Goal: Task Accomplishment & Management: Use online tool/utility

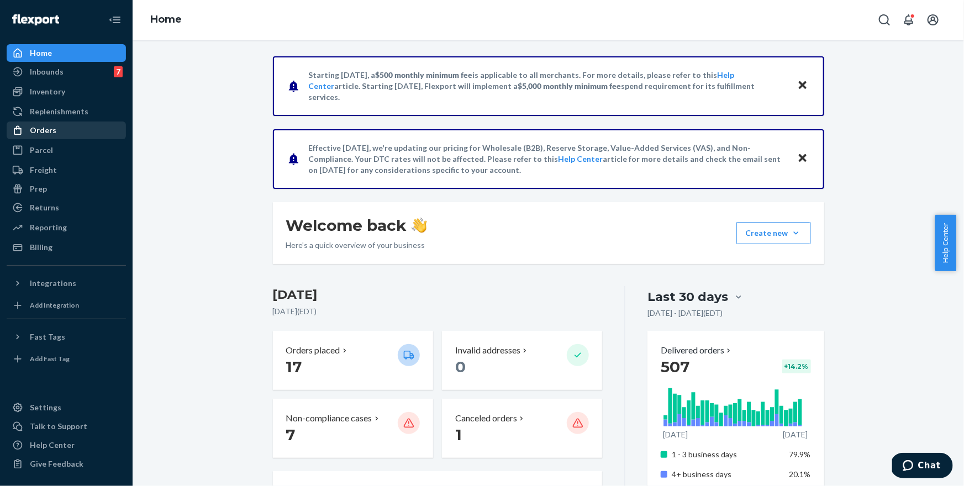
click at [68, 132] on div "Orders" at bounding box center [66, 130] width 117 height 15
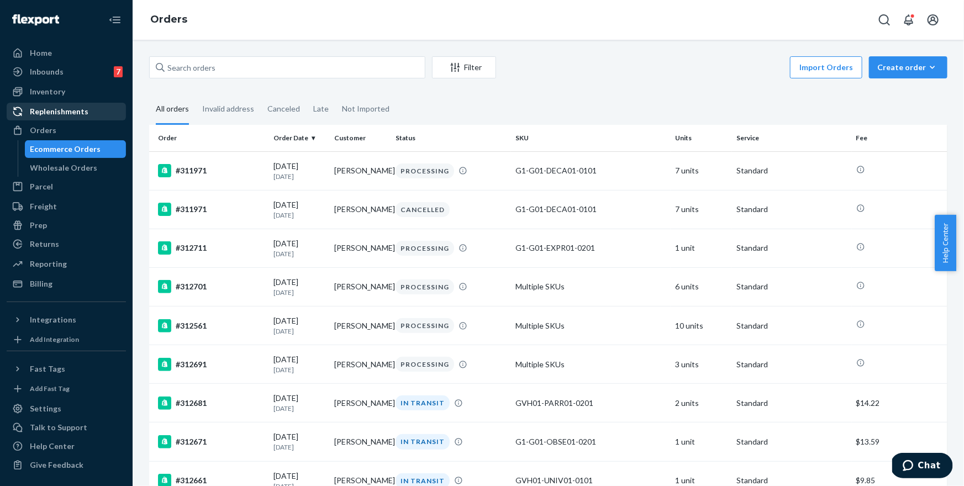
click at [75, 108] on div "Replenishments" at bounding box center [59, 111] width 59 height 11
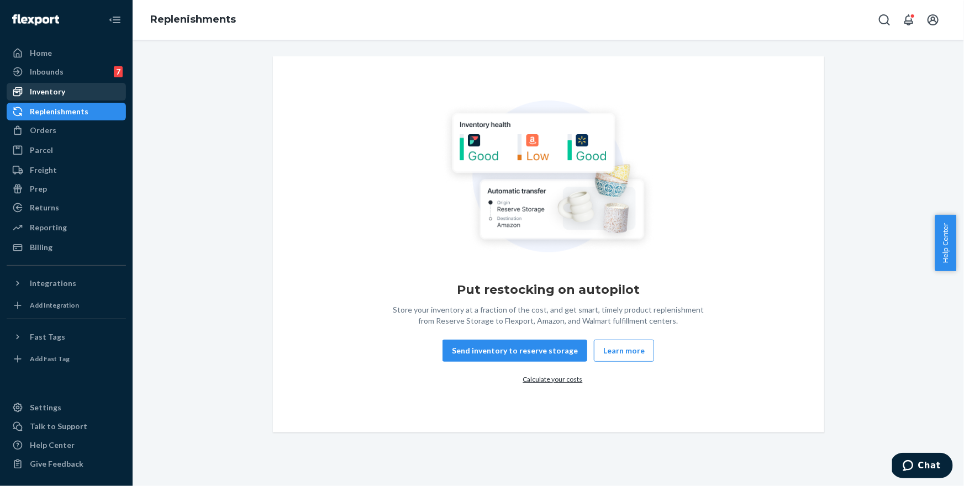
click at [78, 93] on div "Inventory" at bounding box center [66, 91] width 117 height 15
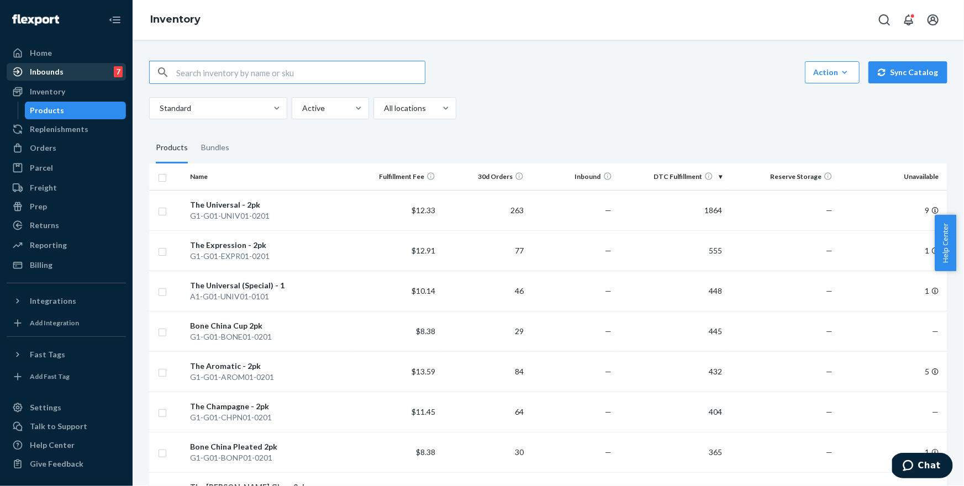
click at [76, 71] on div "Inbounds 7" at bounding box center [66, 71] width 117 height 15
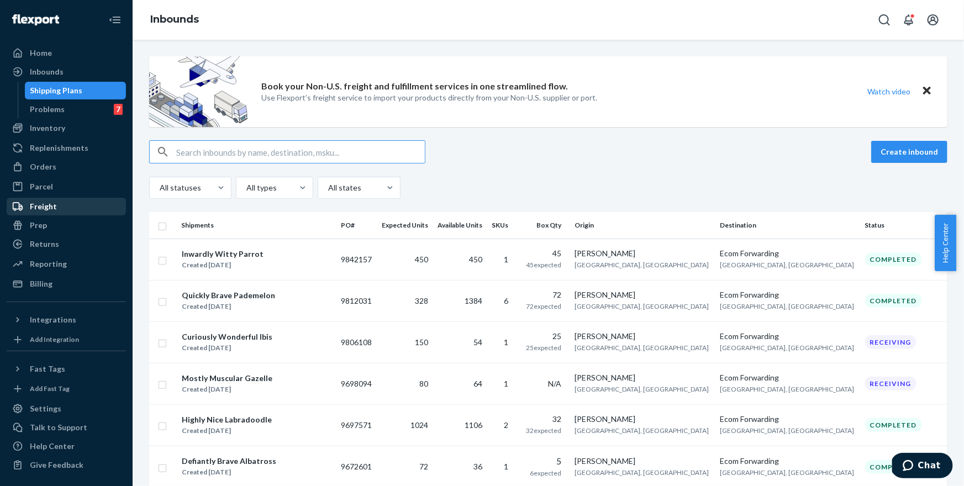
click at [77, 204] on div "Freight" at bounding box center [66, 206] width 117 height 15
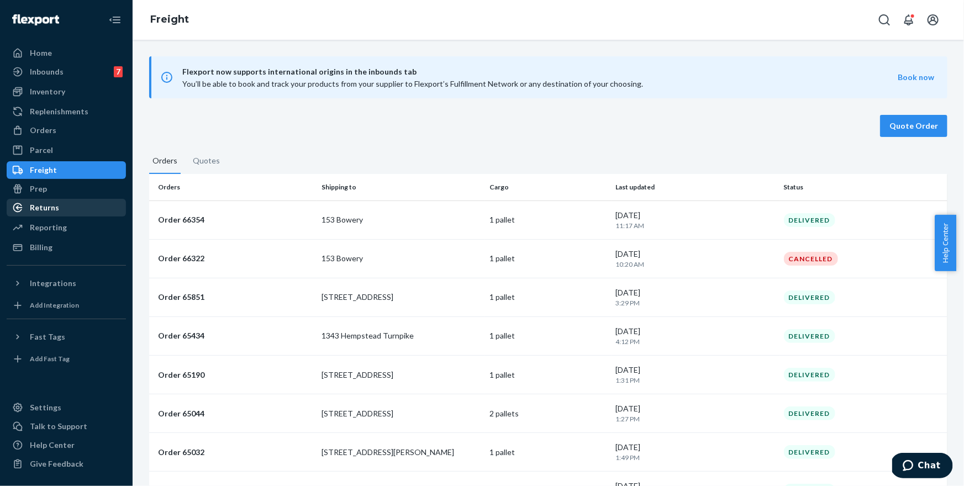
click at [73, 205] on div "Returns" at bounding box center [66, 207] width 117 height 15
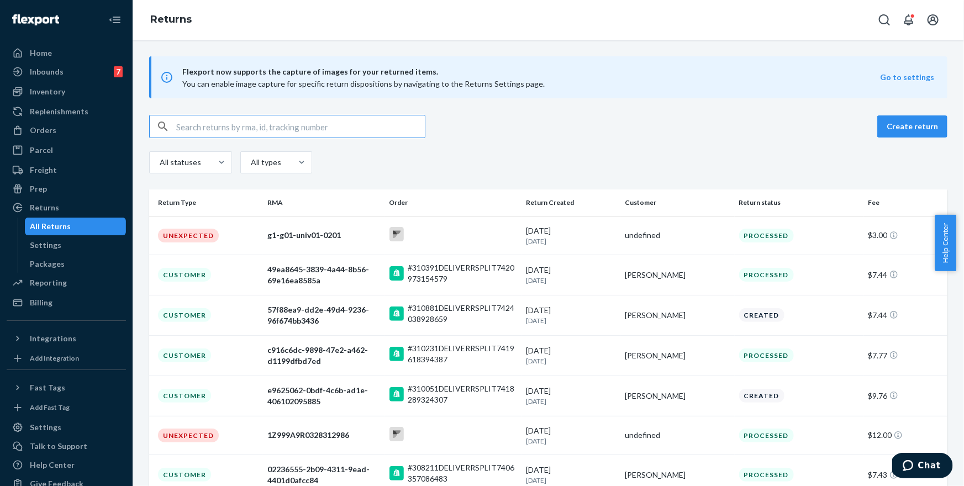
click at [509, 156] on div "All statuses All types" at bounding box center [548, 163] width 798 height 25
click at [305, 126] on input "text" at bounding box center [300, 126] width 249 height 22
paste input "310251"
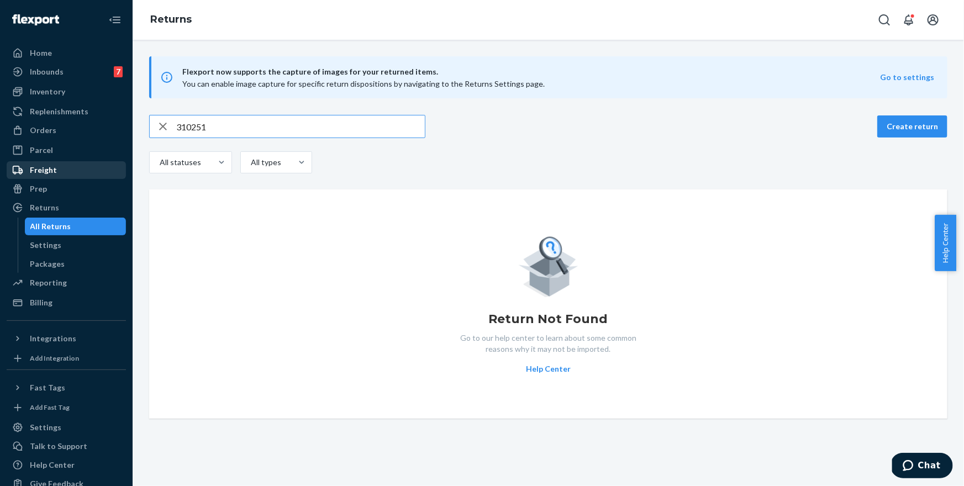
type input "310251"
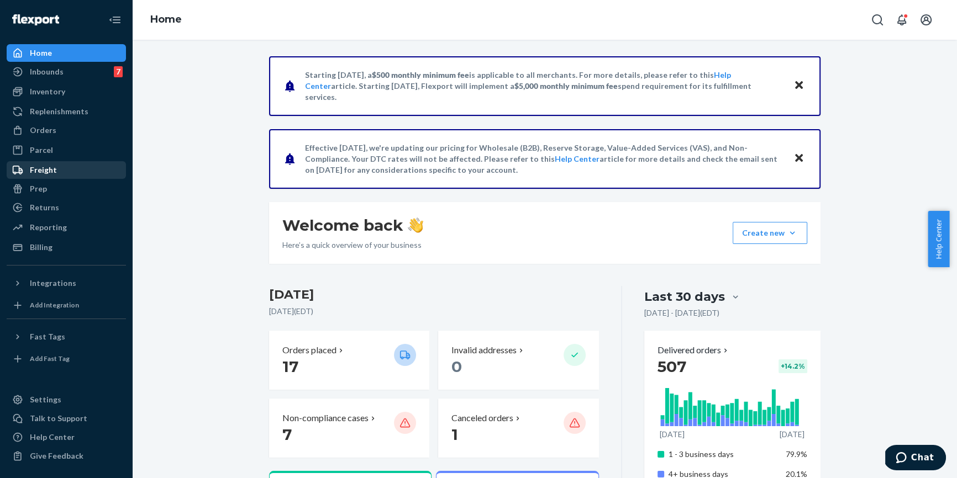
click at [60, 172] on div "Freight" at bounding box center [66, 169] width 117 height 15
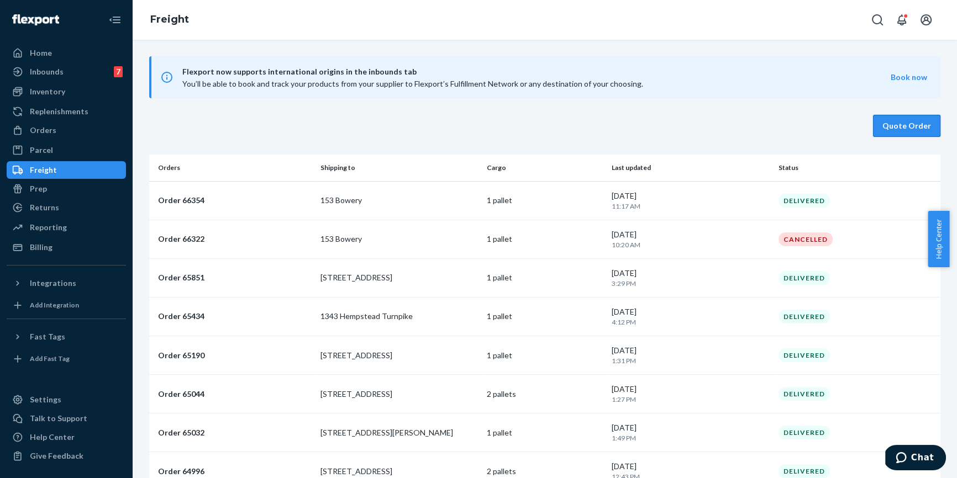
click at [907, 117] on button "Quote Order" at bounding box center [906, 126] width 67 height 22
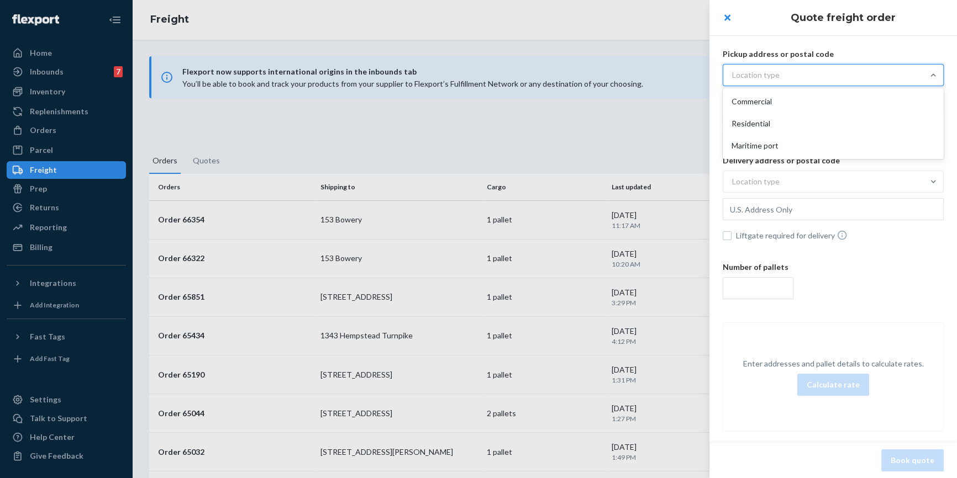
click at [790, 80] on div "Location type" at bounding box center [823, 75] width 200 height 20
click at [677, 75] on input "option Commercial focused, 1 of 3. 3 results available. Use Up and Down to choo…" at bounding box center [677, 75] width 0 height 0
click at [795, 96] on div "Commercial" at bounding box center [833, 102] width 217 height 22
click at [677, 75] on input "option Commercial focused, 1 of 3. 3 results available. Use Up and Down to choo…" at bounding box center [677, 75] width 0 height 0
click at [812, 176] on div "Location type" at bounding box center [823, 182] width 200 height 20
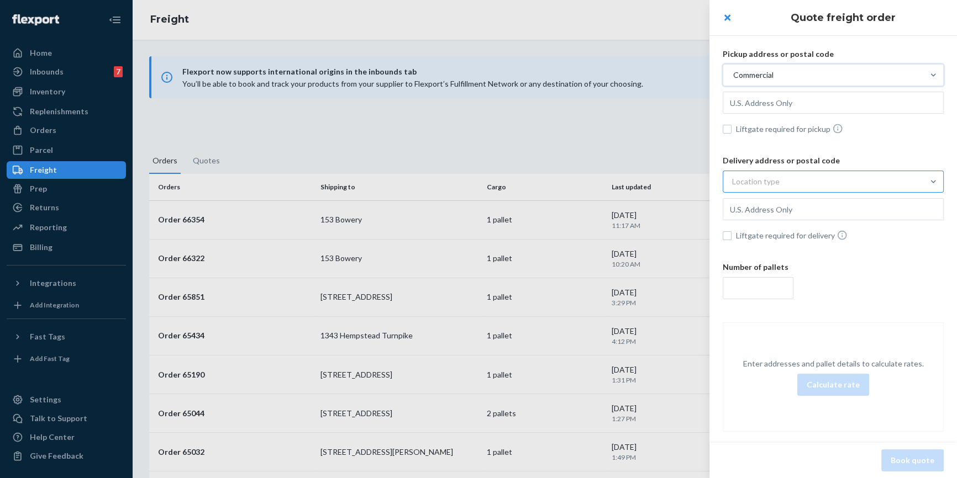
click at [677, 182] on input "Location type" at bounding box center [677, 182] width 0 height 0
click at [812, 197] on div "Commercial" at bounding box center [833, 208] width 217 height 22
click at [677, 182] on input "option Commercial focused, 1 of 3. 3 results available. Use Up and Down to choo…" at bounding box center [677, 182] width 0 height 0
click at [787, 103] on input "text" at bounding box center [832, 103] width 221 height 22
type input "[GEOGRAPHIC_DATA], [GEOGRAPHIC_DATA], 18040, [GEOGRAPHIC_DATA]"
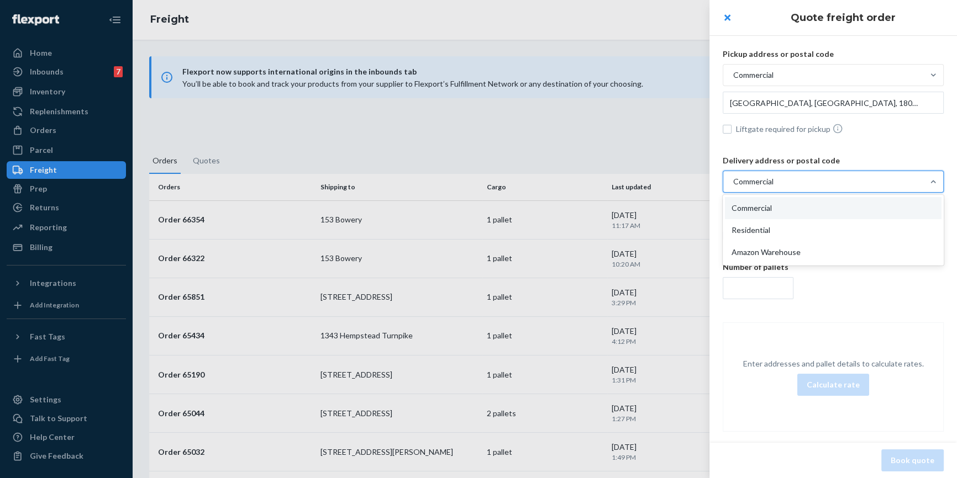
click at [832, 172] on div "Commercial" at bounding box center [823, 182] width 200 height 20
click at [677, 182] on input "option Commercial, selected. option Commercial focused, 1 of 3. 3 results avail…" at bounding box center [677, 182] width 0 height 0
click at [826, 200] on div "Commercial" at bounding box center [833, 208] width 217 height 22
click at [677, 182] on input "option Commercial, selected. option Commercial focused, 1 of 3. 3 results avail…" at bounding box center [677, 182] width 0 height 0
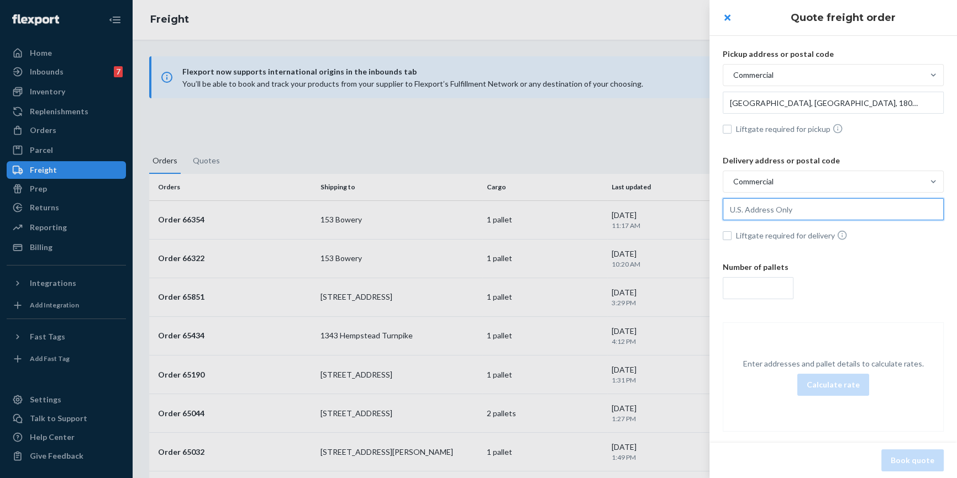
drag, startPoint x: 825, startPoint y: 203, endPoint x: 845, endPoint y: 203, distance: 19.3
click at [825, 114] on input "text" at bounding box center [832, 103] width 221 height 22
click at [850, 114] on input "text" at bounding box center [832, 103] width 221 height 22
paste input "60654"
click at [808, 114] on input "[STREET_ADDRESS][PERSON_NAME]" at bounding box center [832, 103] width 221 height 22
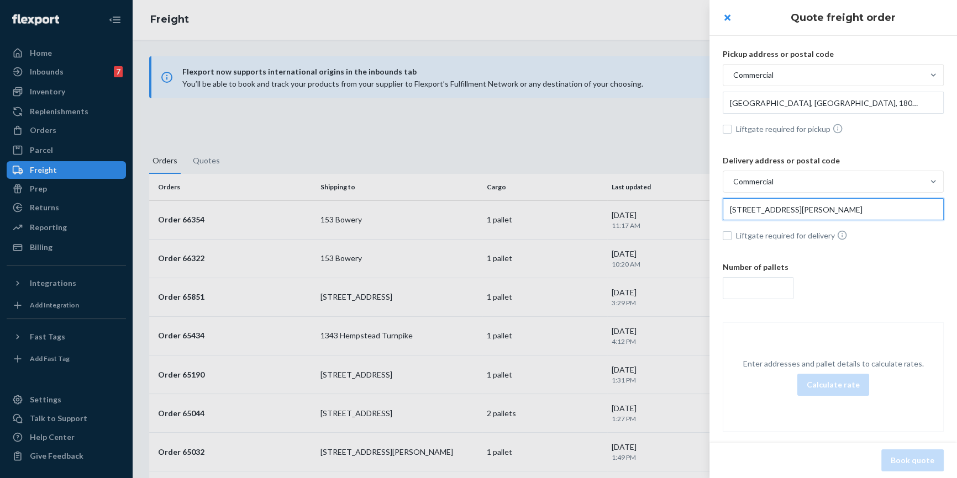
paste input "text"
type input "[GEOGRAPHIC_DATA], IL, 60654, [GEOGRAPHIC_DATA]"
click at [761, 240] on span "Liftgate required for delivery" at bounding box center [840, 236] width 208 height 12
click at [731, 240] on input "Liftgate required for delivery" at bounding box center [726, 235] width 9 height 9
checkbox input "true"
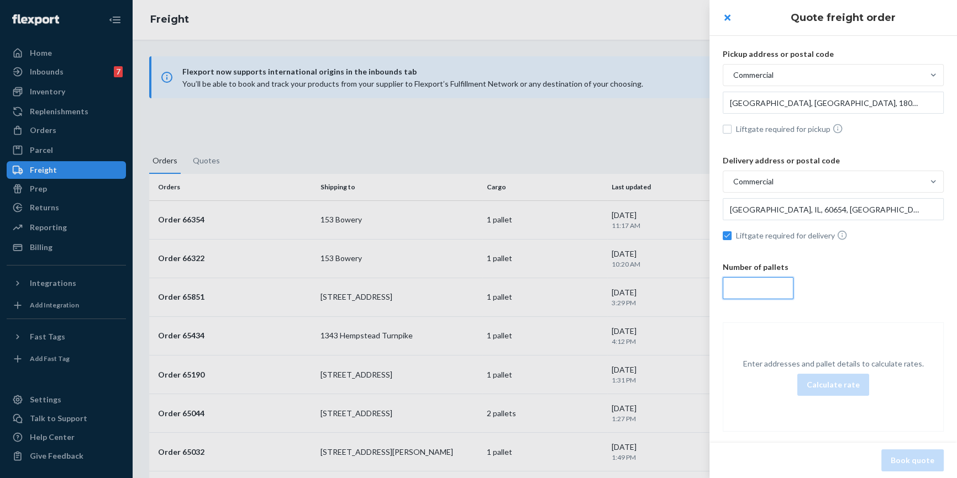
click at [764, 282] on input "number" at bounding box center [757, 288] width 71 height 22
type input "1"
click at [840, 381] on button "Calculate rate" at bounding box center [833, 385] width 72 height 22
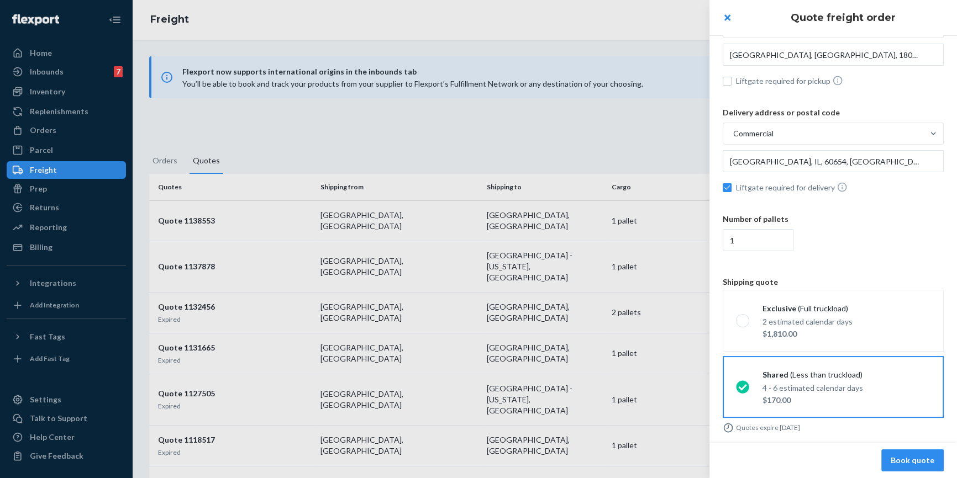
scroll to position [32, 0]
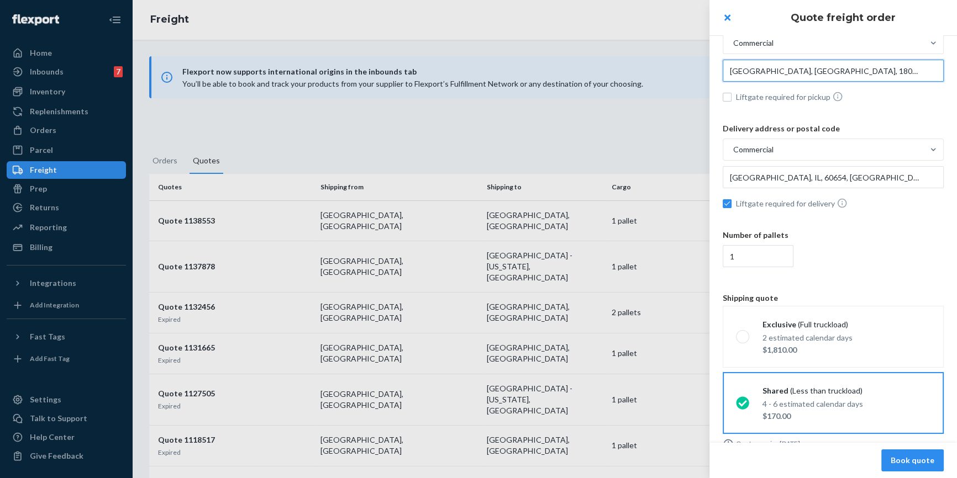
drag, startPoint x: 805, startPoint y: 70, endPoint x: 945, endPoint y: 60, distance: 140.6
click at [805, 69] on input "[GEOGRAPHIC_DATA], [GEOGRAPHIC_DATA], 18040, [GEOGRAPHIC_DATA]" at bounding box center [832, 71] width 221 height 22
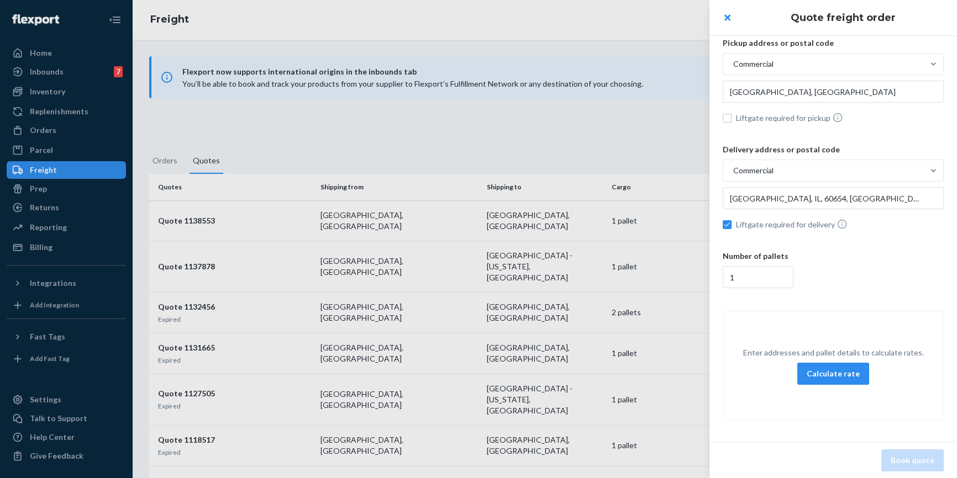
type input "[US_STATE], [GEOGRAPHIC_DATA], 11101, [GEOGRAPHIC_DATA]"
click at [821, 363] on button "Calculate rate" at bounding box center [833, 374] width 72 height 22
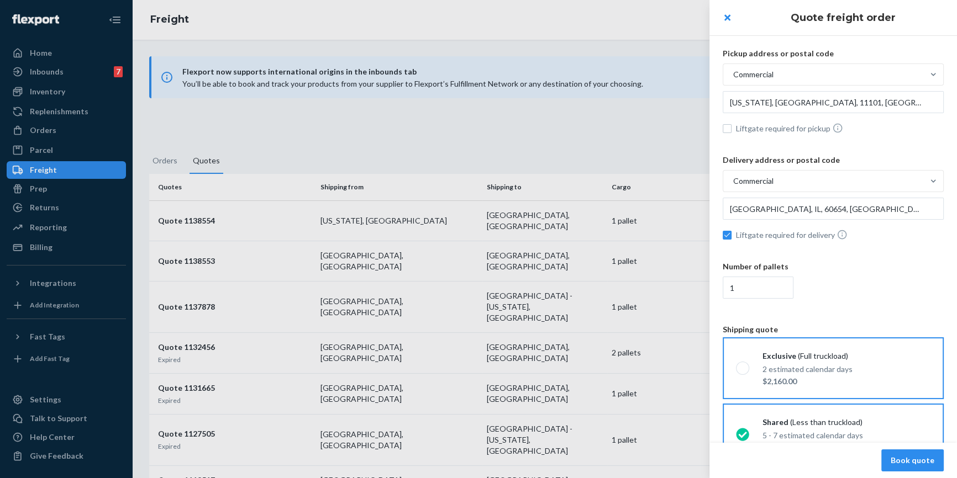
scroll to position [0, 0]
